Goal: Transaction & Acquisition: Purchase product/service

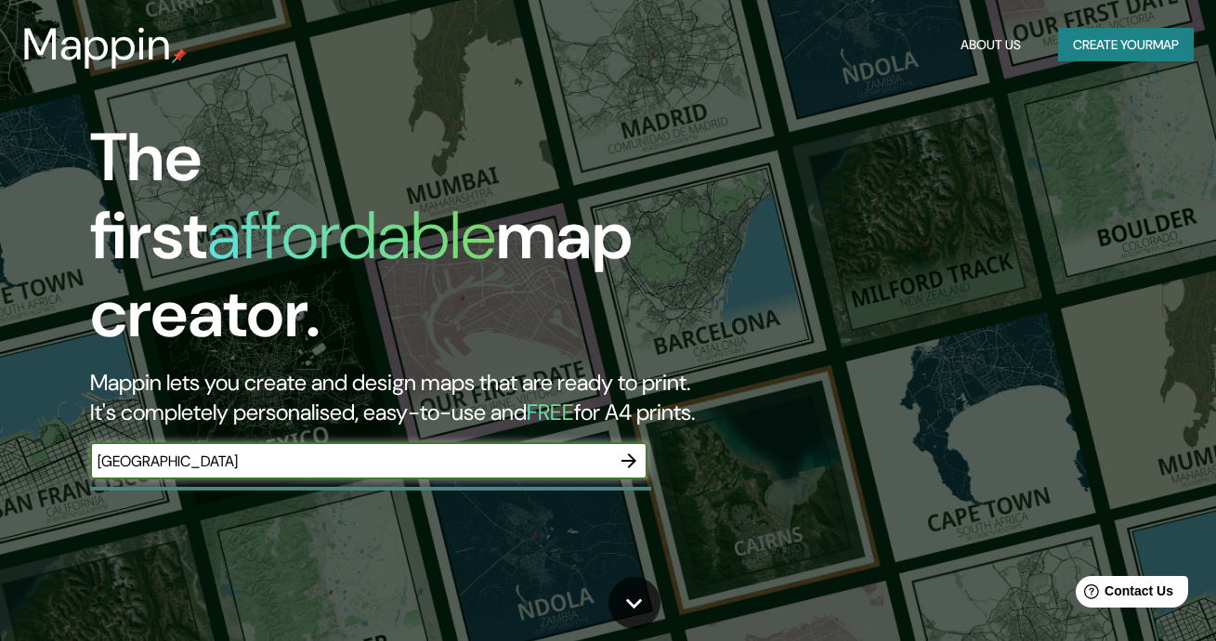
type input "Cartagena de indias"
click at [635, 450] on icon "button" at bounding box center [629, 461] width 22 height 22
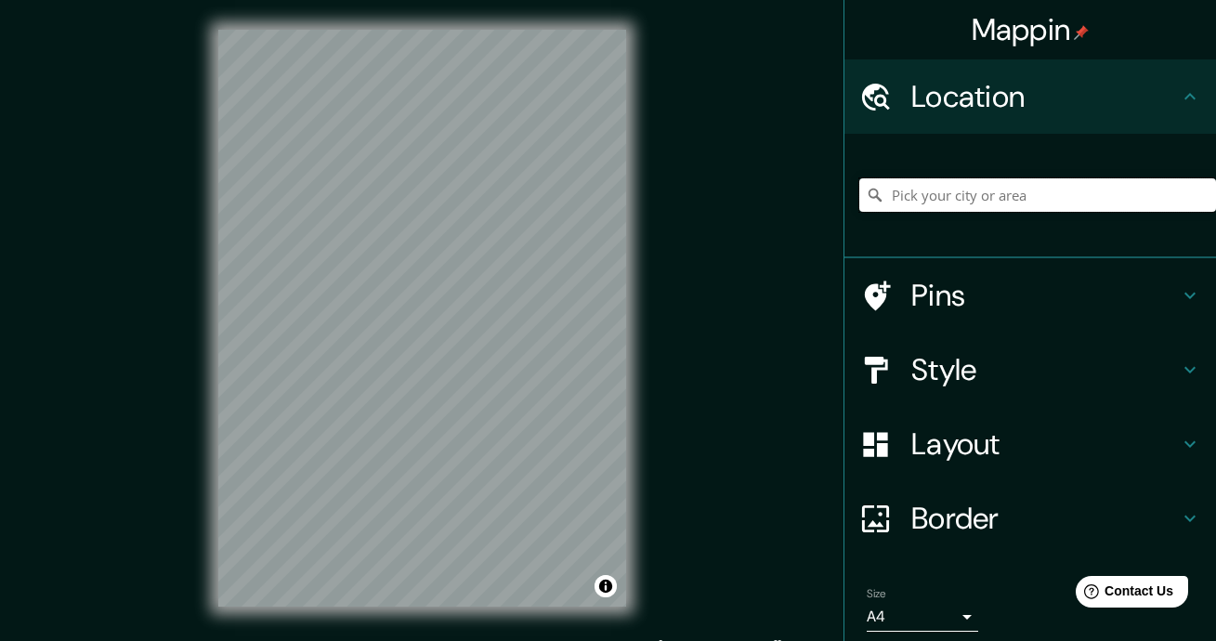
click at [967, 190] on input "Pick your city or area" at bounding box center [1037, 194] width 357 height 33
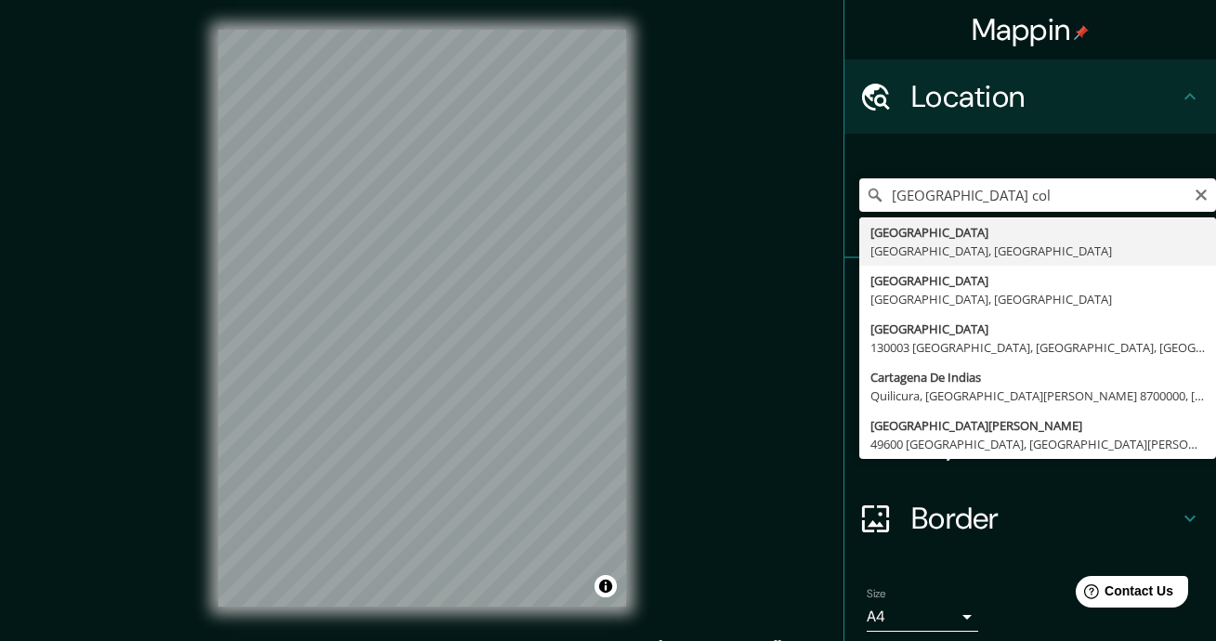
type input "Cartagena, Bolívar, Colombia"
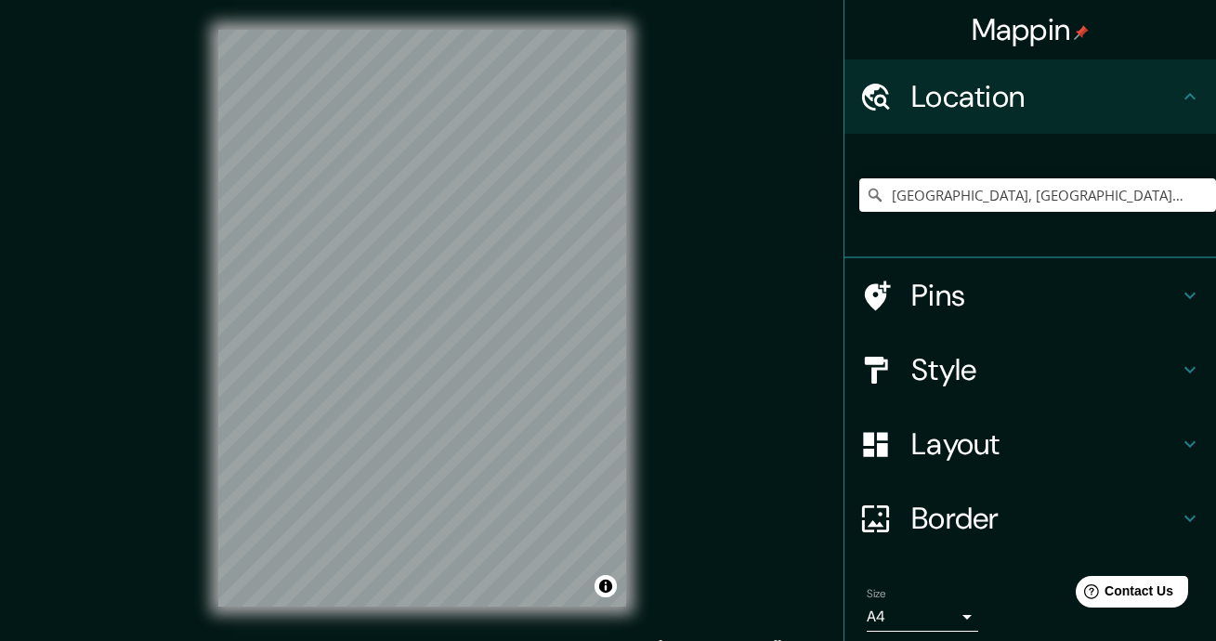
click at [1111, 377] on h4 "Style" at bounding box center [1045, 369] width 268 height 37
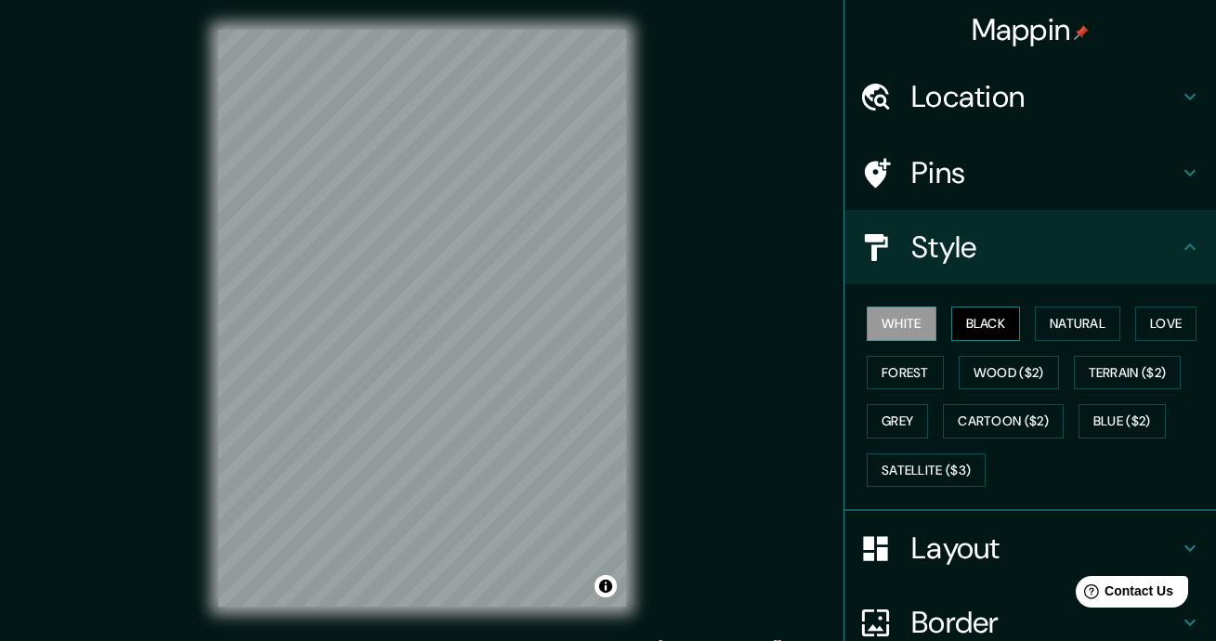
click at [993, 322] on button "Black" at bounding box center [986, 324] width 70 height 34
click at [1057, 331] on button "Natural" at bounding box center [1077, 324] width 85 height 34
click at [987, 327] on button "Black" at bounding box center [986, 324] width 70 height 34
click at [1166, 320] on button "Love" at bounding box center [1165, 324] width 61 height 34
click at [984, 333] on button "Black" at bounding box center [986, 324] width 70 height 34
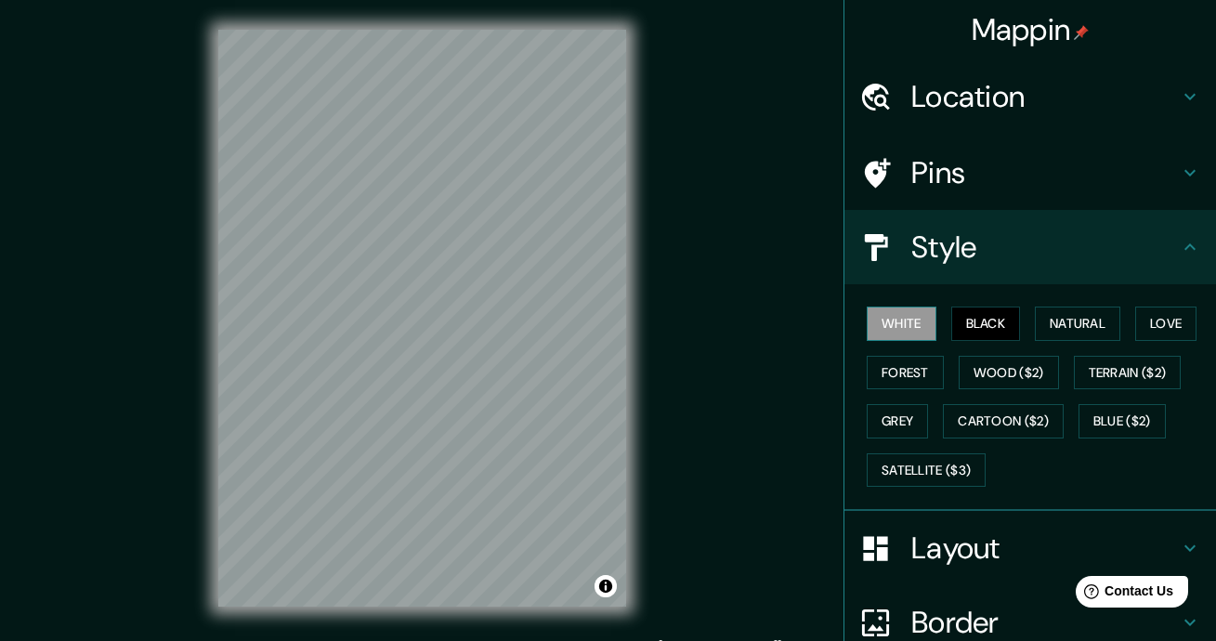
click at [895, 315] on button "White" at bounding box center [902, 324] width 70 height 34
click at [967, 325] on button "Black" at bounding box center [986, 324] width 70 height 34
click at [1055, 322] on button "Natural" at bounding box center [1077, 324] width 85 height 34
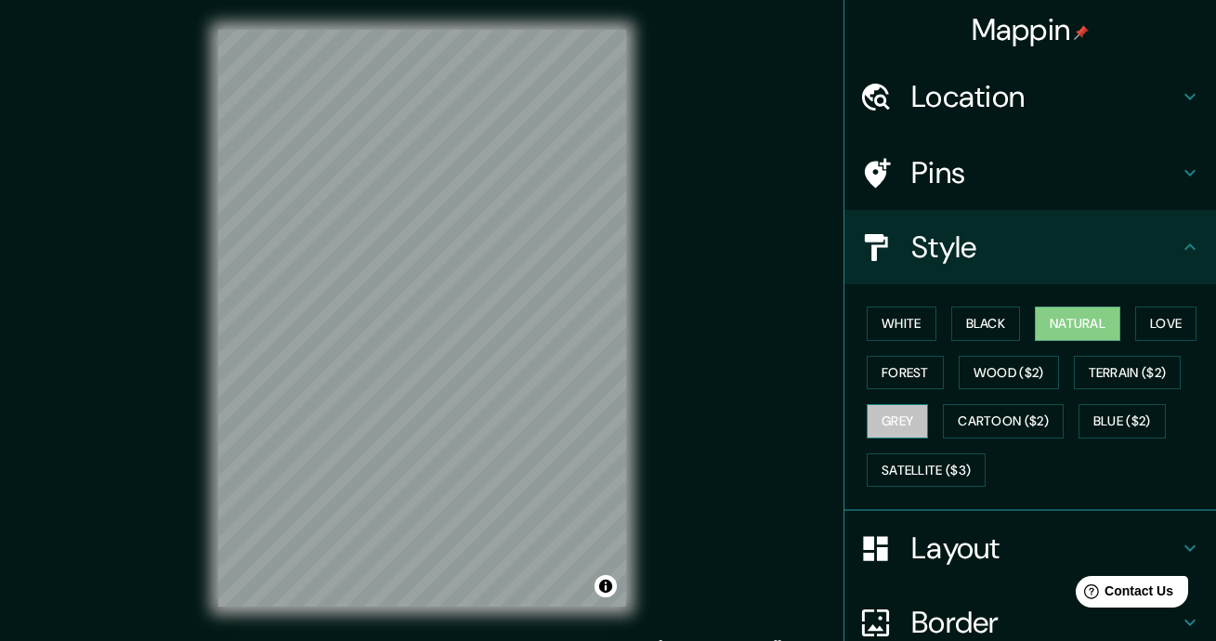
click at [886, 429] on button "Grey" at bounding box center [897, 421] width 61 height 34
click at [905, 371] on button "Forest" at bounding box center [905, 373] width 77 height 34
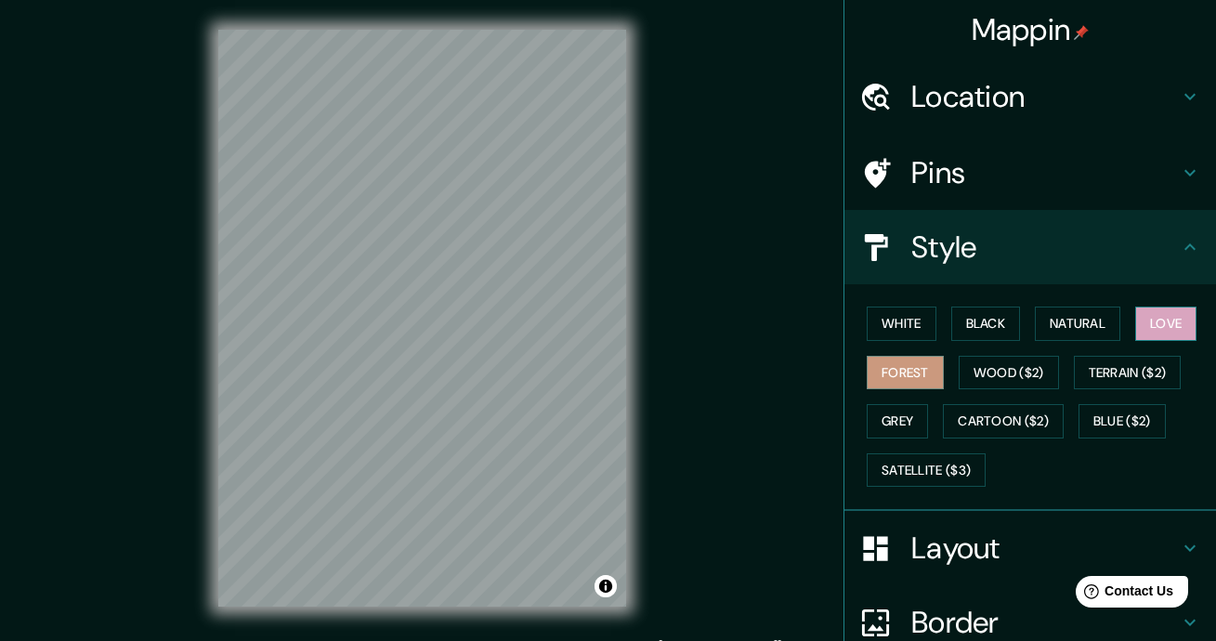
click at [1159, 320] on button "Love" at bounding box center [1165, 324] width 61 height 34
click at [1062, 322] on button "Natural" at bounding box center [1077, 324] width 85 height 34
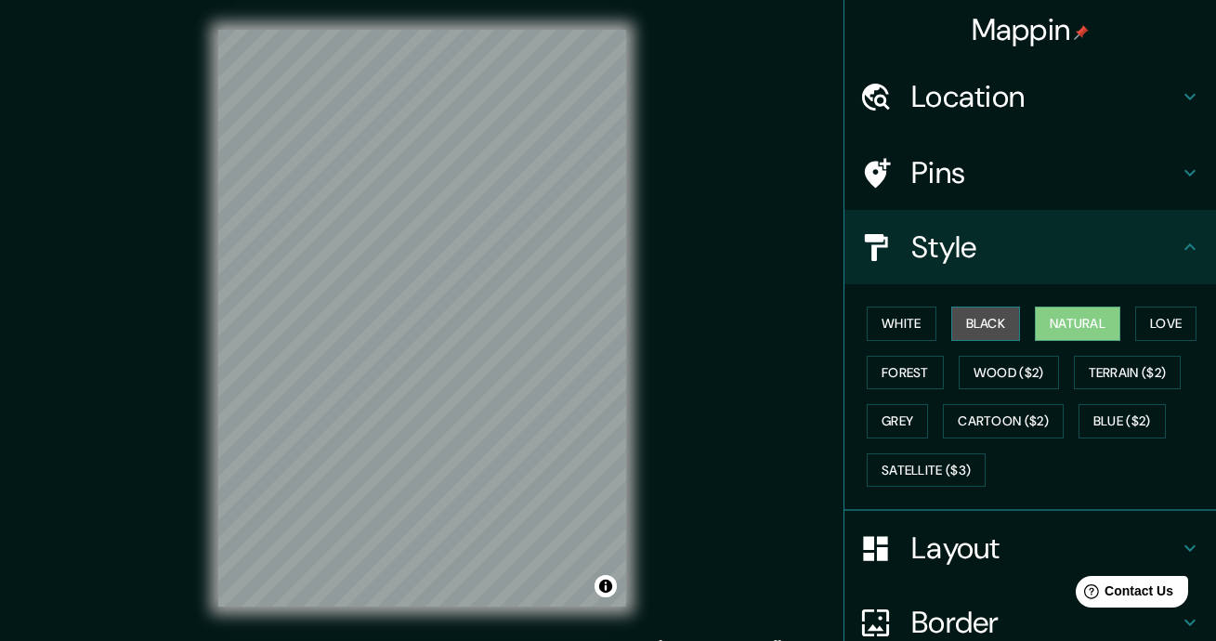
click at [972, 329] on button "Black" at bounding box center [986, 324] width 70 height 34
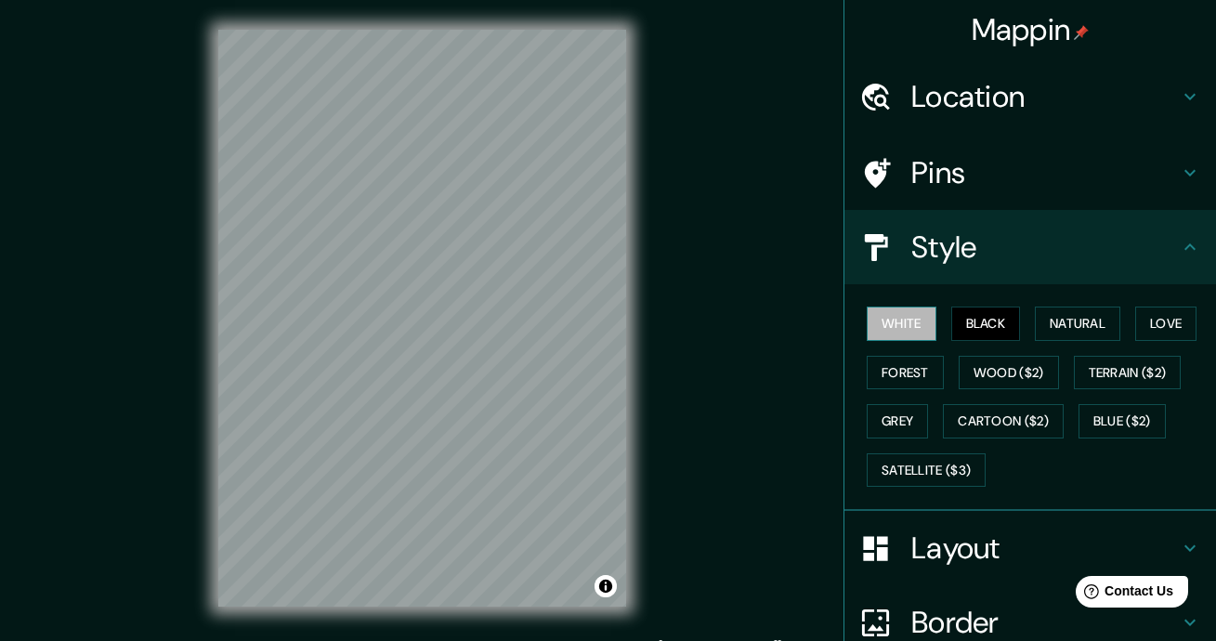
click at [873, 332] on button "White" at bounding box center [902, 324] width 70 height 34
click at [1080, 325] on button "Natural" at bounding box center [1077, 324] width 85 height 34
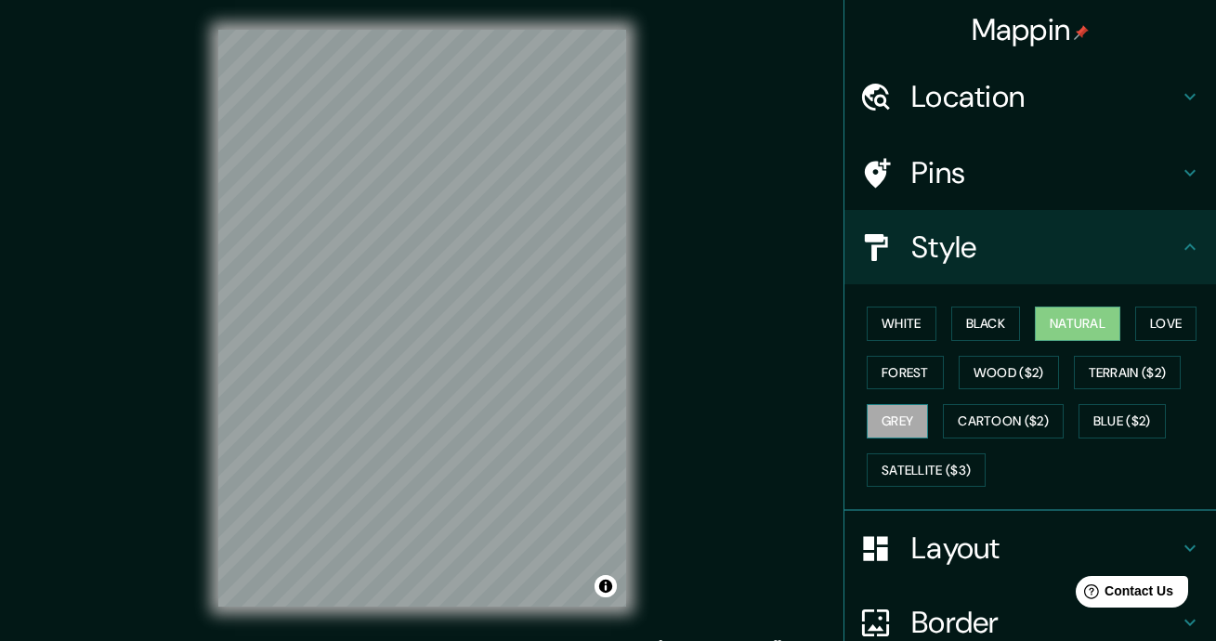
click at [893, 429] on button "Grey" at bounding box center [897, 421] width 61 height 34
click at [1021, 542] on h4 "Layout" at bounding box center [1045, 548] width 268 height 37
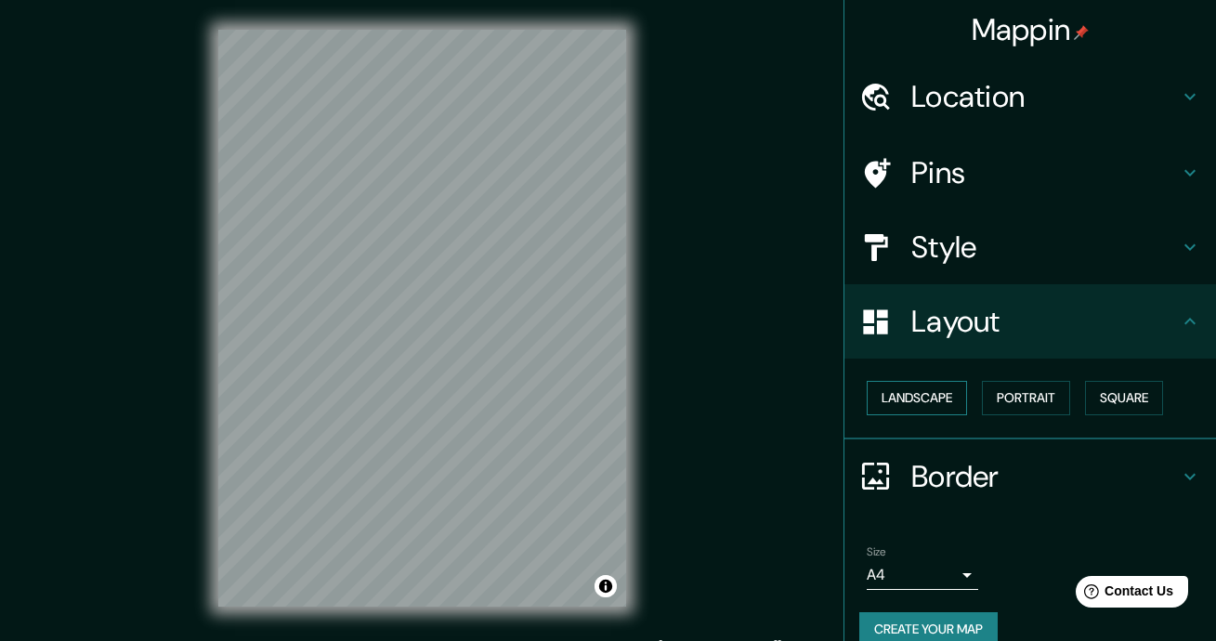
click at [918, 398] on button "Landscape" at bounding box center [917, 398] width 100 height 34
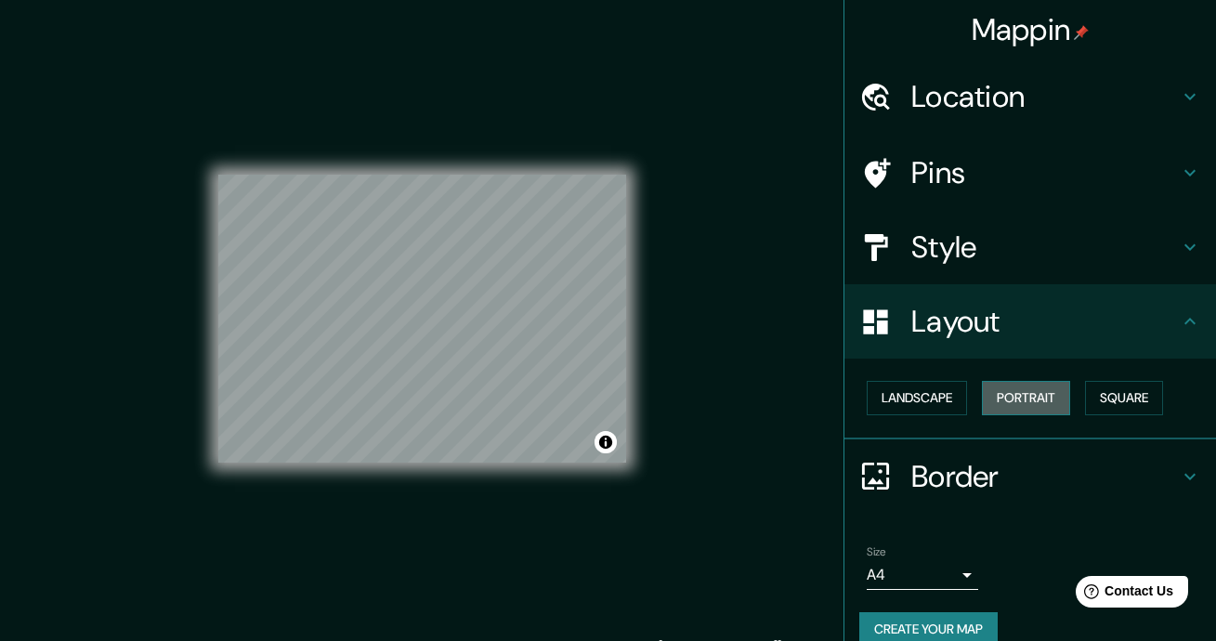
click at [1020, 399] on button "Portrait" at bounding box center [1026, 398] width 88 height 34
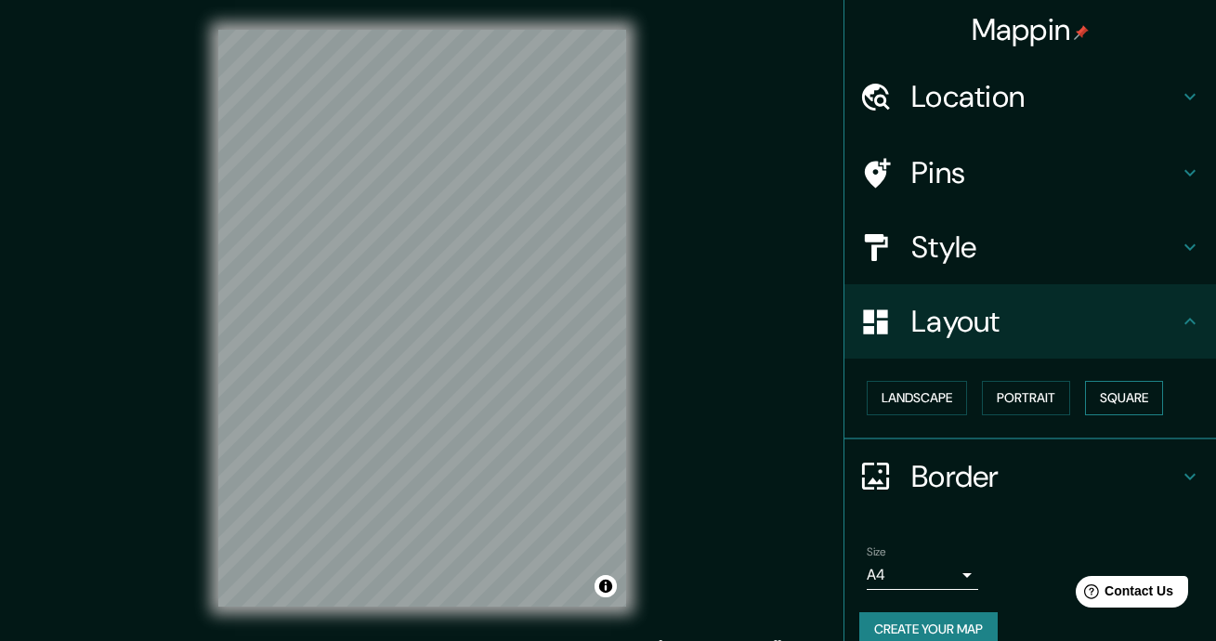
click at [1096, 395] on button "Square" at bounding box center [1124, 398] width 78 height 34
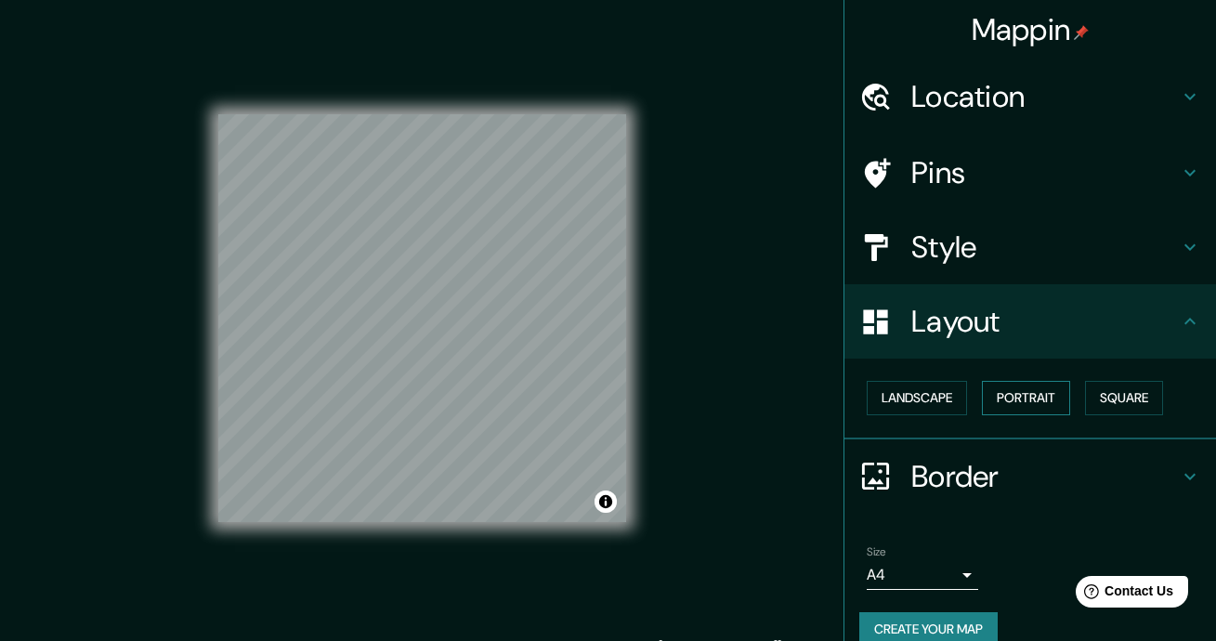
click at [1040, 406] on button "Portrait" at bounding box center [1026, 398] width 88 height 34
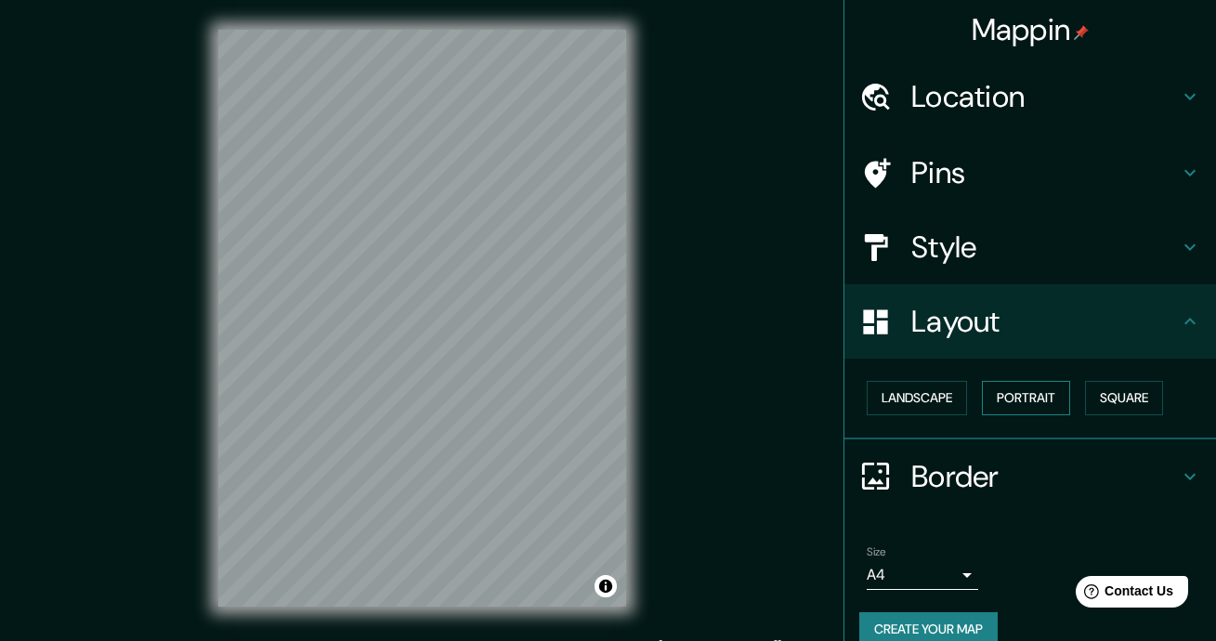
click at [1014, 384] on button "Portrait" at bounding box center [1026, 398] width 88 height 34
click at [1006, 400] on button "Portrait" at bounding box center [1026, 398] width 88 height 34
click at [919, 395] on button "Landscape" at bounding box center [917, 398] width 100 height 34
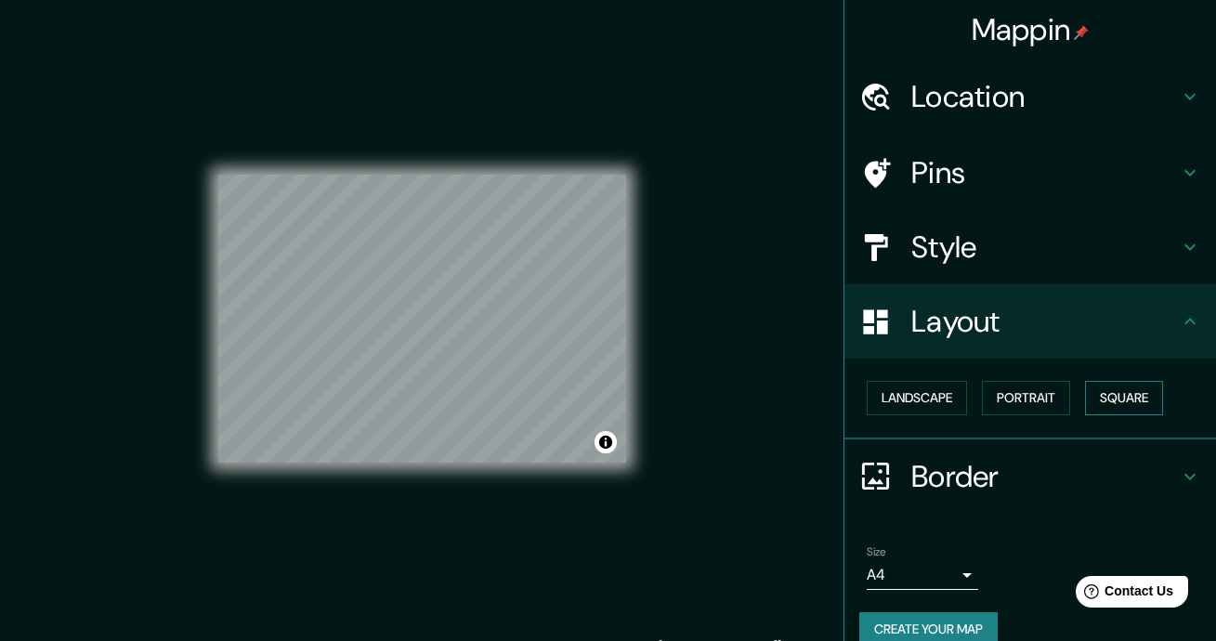
click at [1105, 385] on button "Square" at bounding box center [1124, 398] width 78 height 34
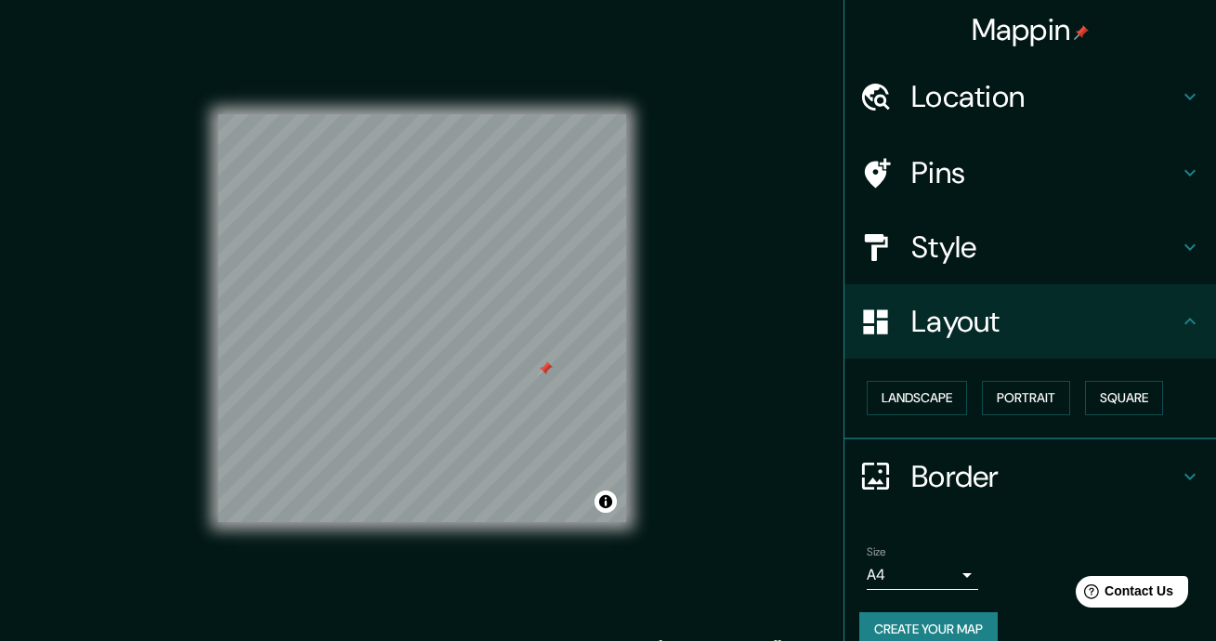
click at [543, 372] on div at bounding box center [545, 368] width 15 height 15
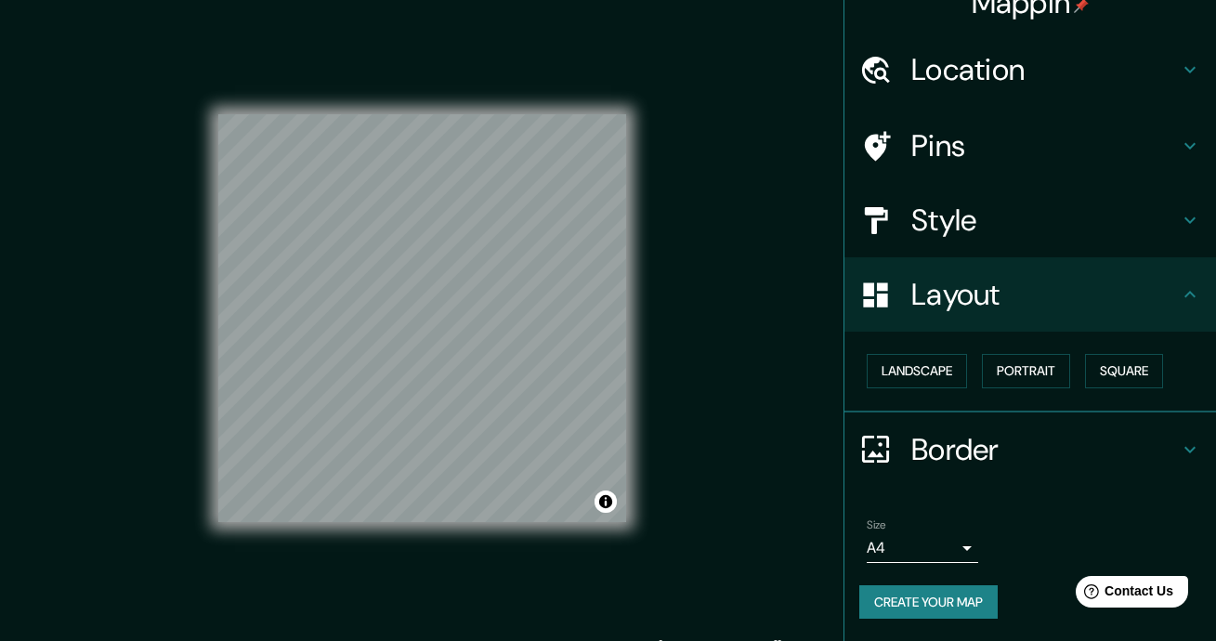
click at [942, 555] on body "Mappin Location Cartagena, Bolívar, Colombia Pins Style Layout Landscape Portra…" at bounding box center [608, 320] width 1216 height 641
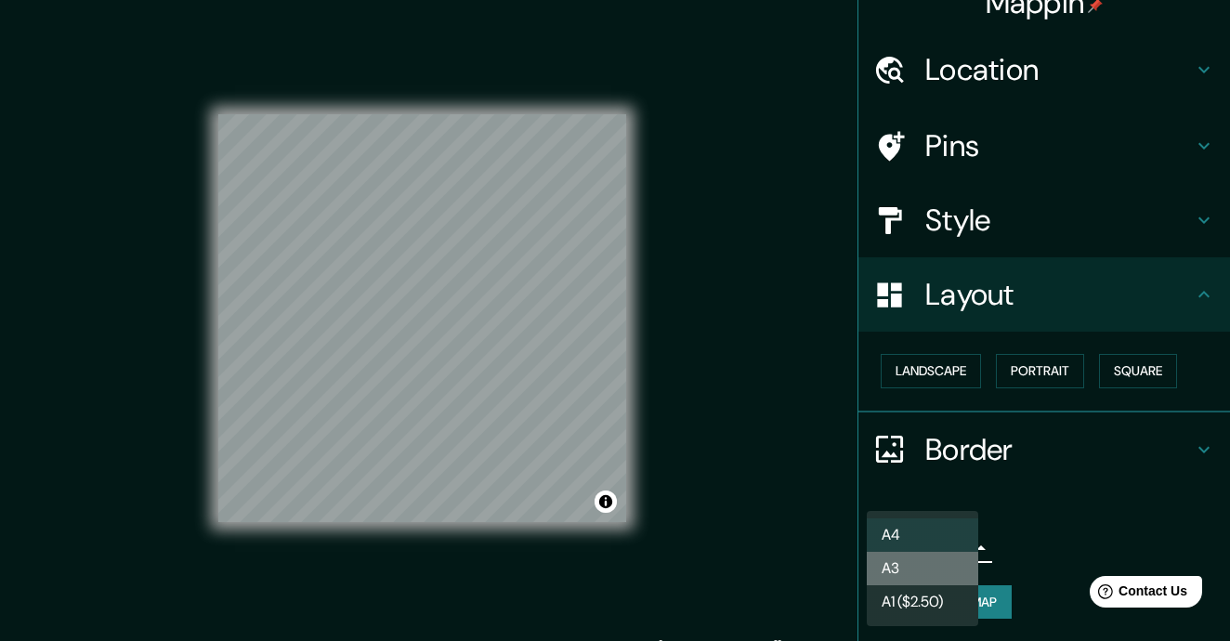
click at [917, 574] on li "A3" at bounding box center [922, 568] width 111 height 33
type input "a4"
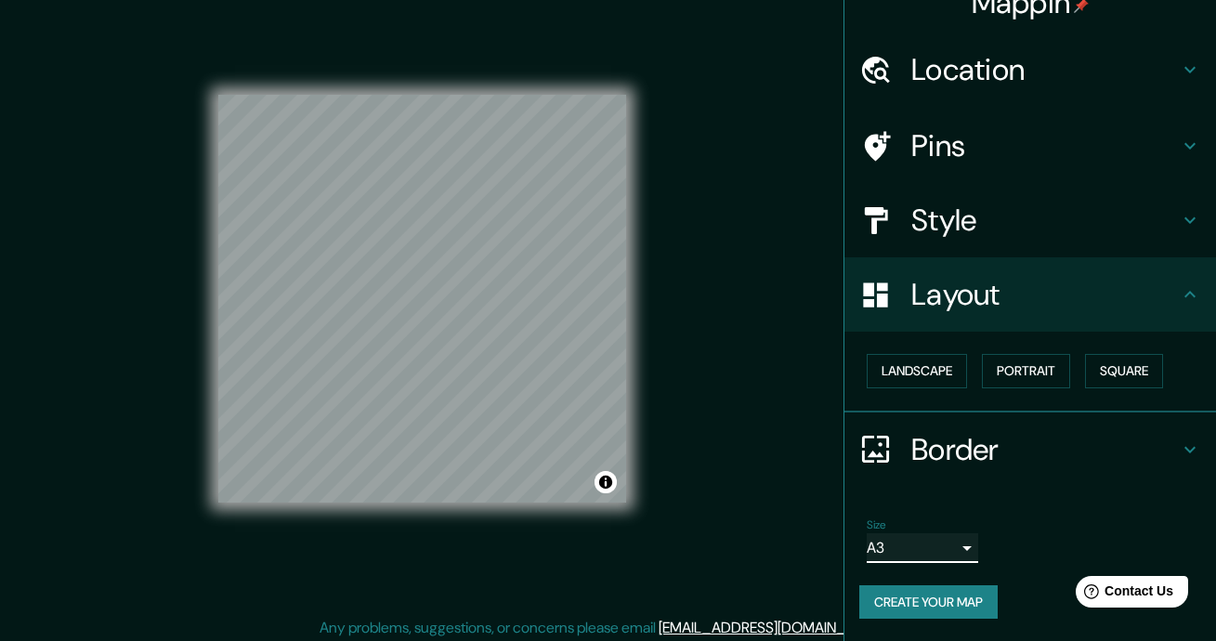
scroll to position [25, 0]
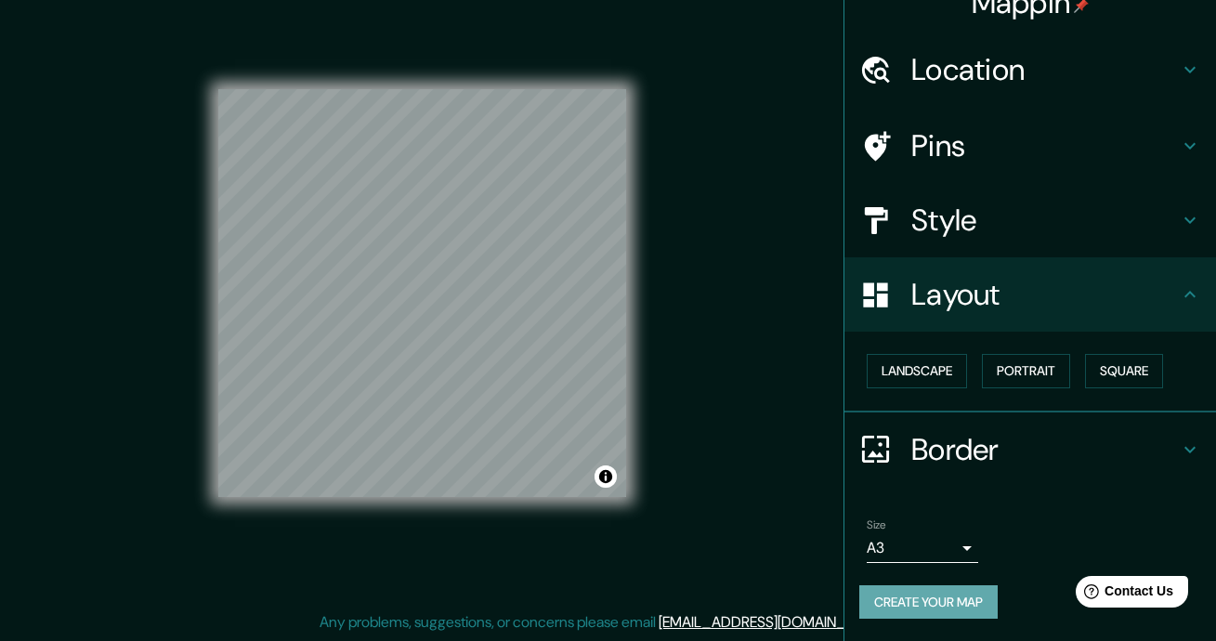
click at [934, 603] on button "Create your map" at bounding box center [928, 602] width 138 height 34
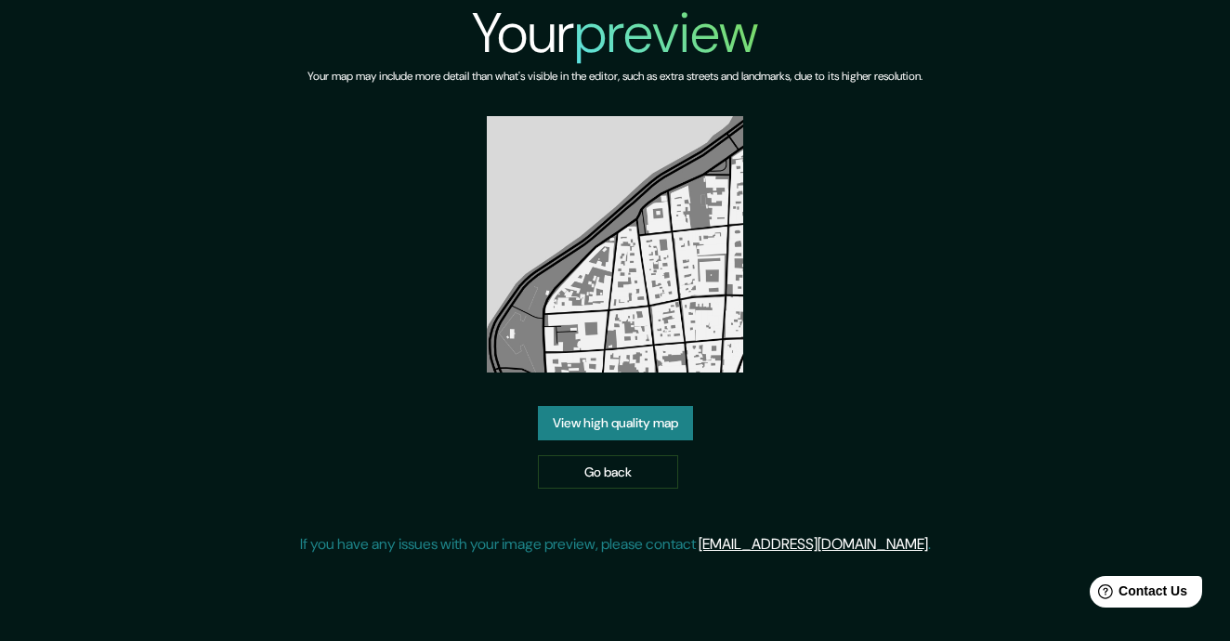
click at [647, 415] on link "View high quality map" at bounding box center [615, 423] width 155 height 34
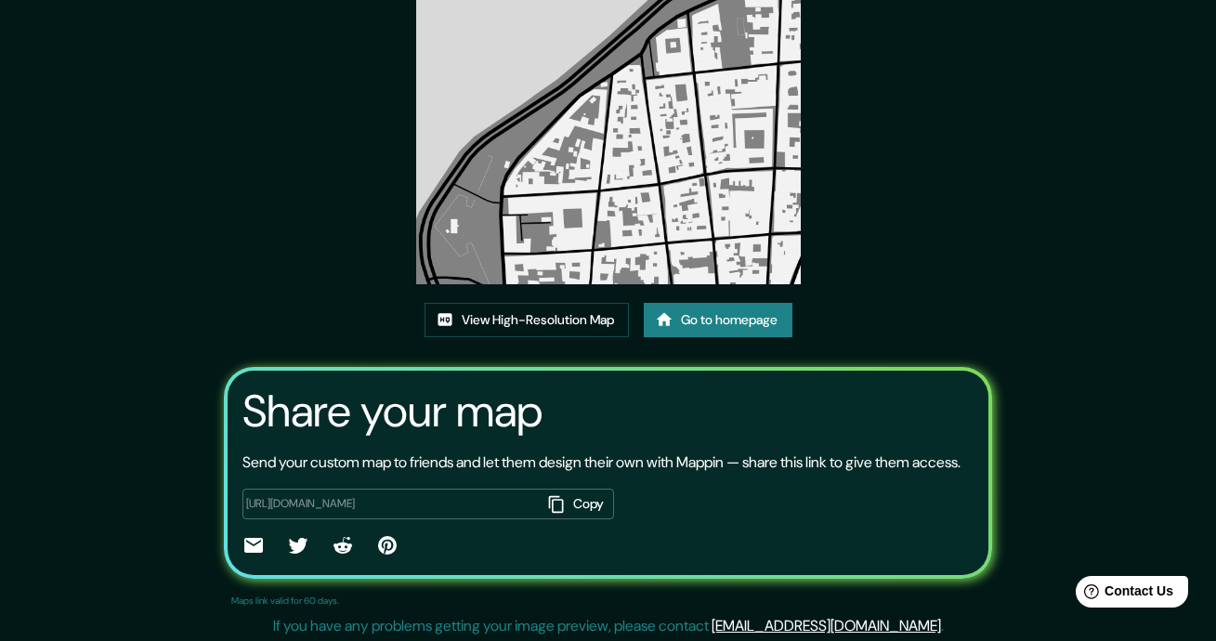
scroll to position [186, 0]
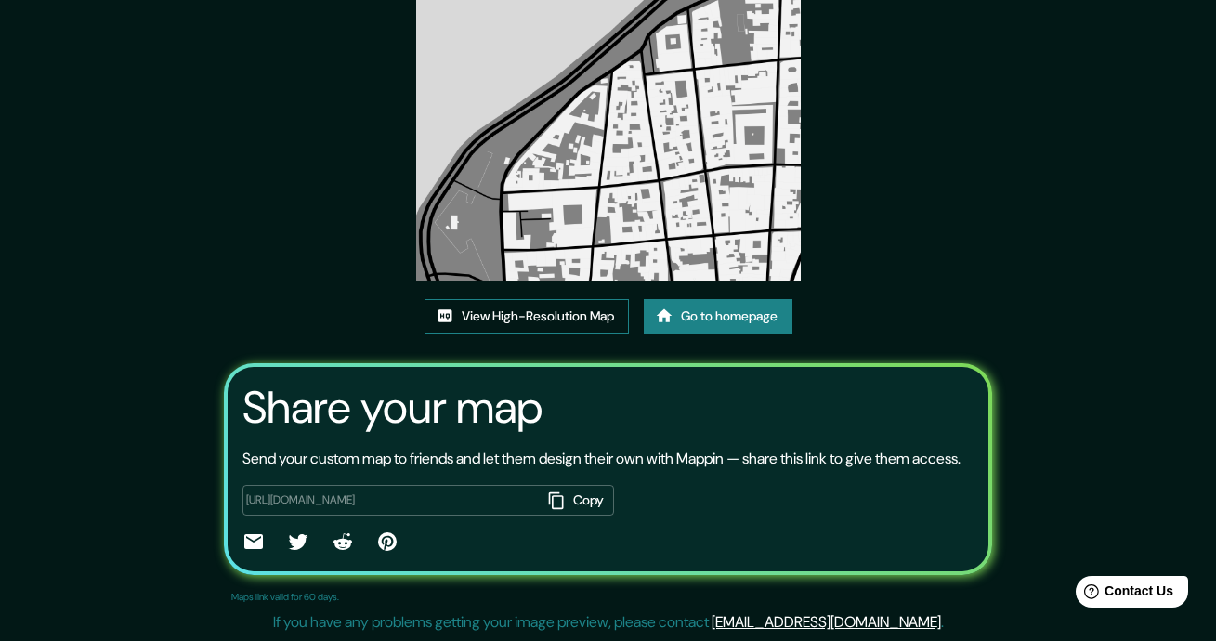
click at [585, 320] on link "View High-Resolution Map" at bounding box center [527, 316] width 204 height 34
